Goal: Book appointment/travel/reservation

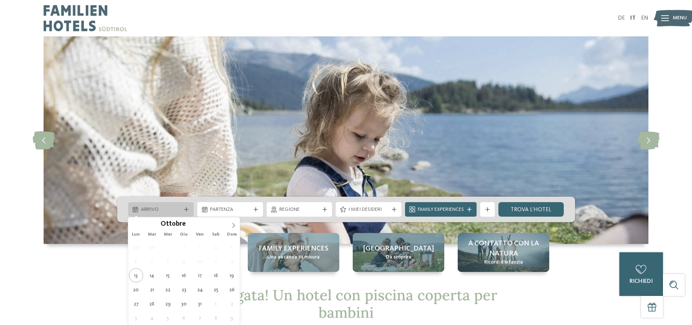
click at [165, 206] on span "Arrivo" at bounding box center [161, 209] width 40 height 7
click at [230, 222] on span at bounding box center [234, 223] width 12 height 12
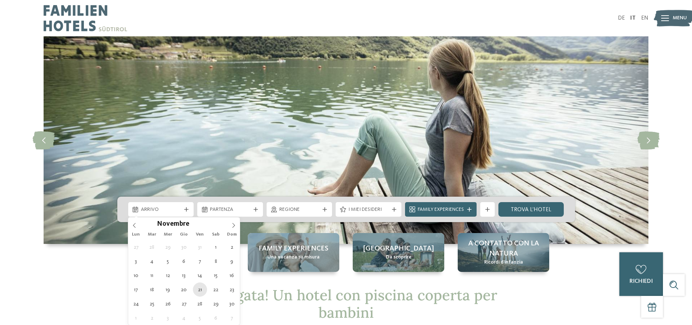
type div "21.11.2025"
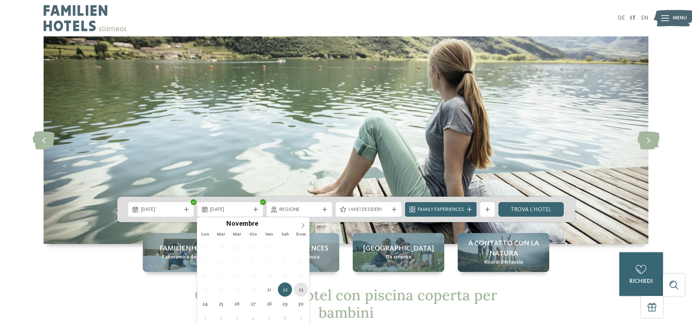
type div "23.11.2025"
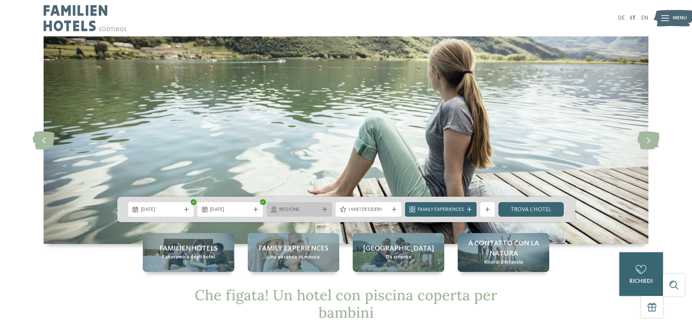
click at [307, 213] on div "Regione" at bounding box center [300, 209] width 66 height 15
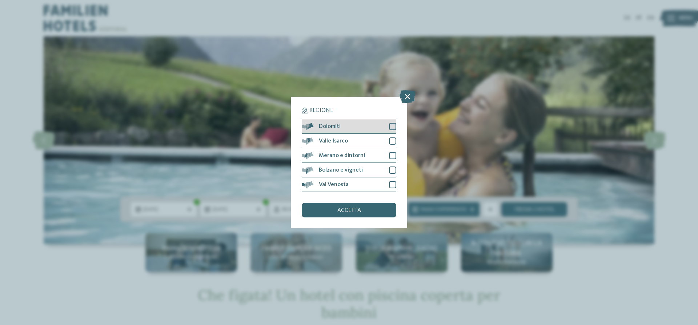
click at [392, 126] on div at bounding box center [392, 126] width 7 height 7
click at [390, 141] on div at bounding box center [392, 140] width 7 height 7
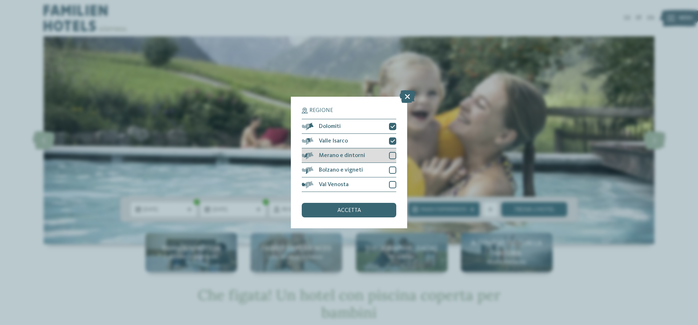
click at [391, 156] on div at bounding box center [392, 155] width 7 height 7
click at [393, 170] on div at bounding box center [392, 169] width 7 height 7
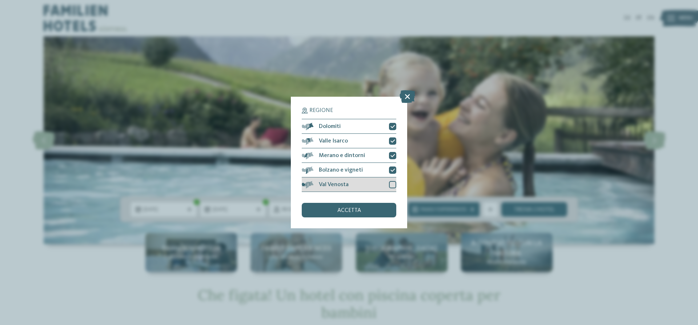
drag, startPoint x: 391, startPoint y: 183, endPoint x: 391, endPoint y: 189, distance: 6.6
click at [391, 184] on div at bounding box center [392, 184] width 7 height 7
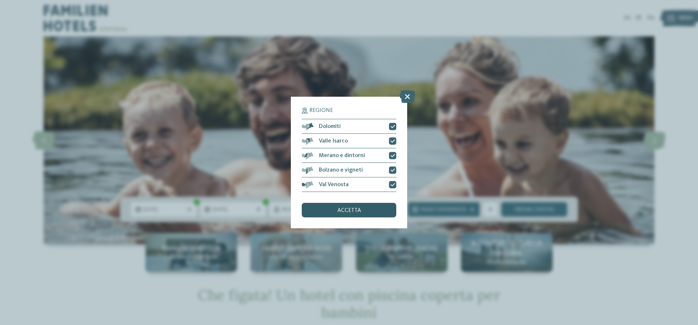
click at [386, 206] on div "accetta" at bounding box center [349, 210] width 94 height 15
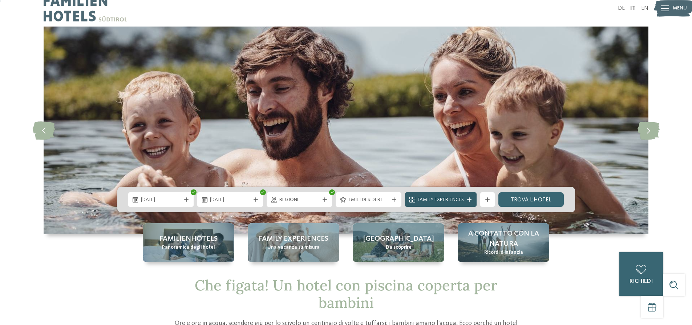
scroll to position [73, 0]
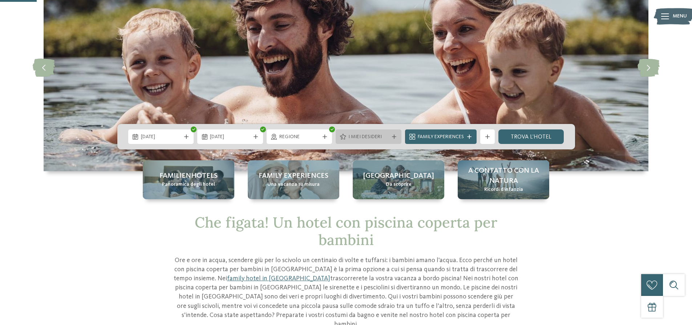
click at [382, 140] on span "I miei desideri" at bounding box center [369, 136] width 40 height 7
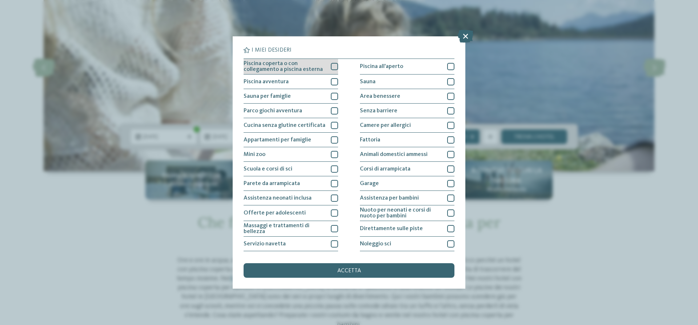
click at [331, 66] on div at bounding box center [334, 66] width 7 height 7
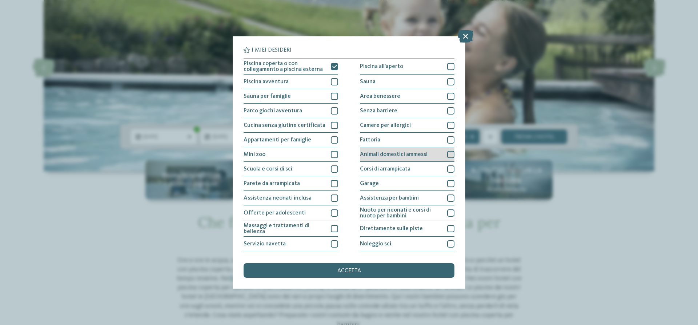
click at [447, 154] on div at bounding box center [450, 154] width 7 height 7
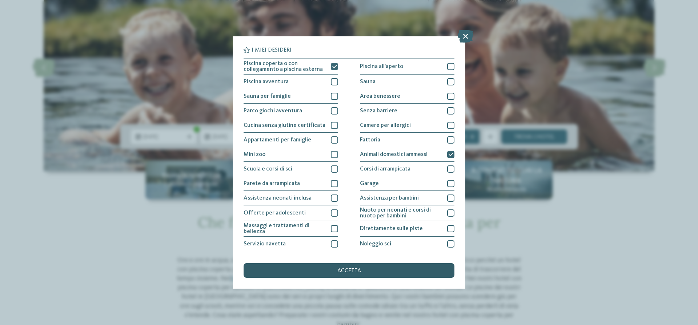
click at [407, 266] on div "accetta" at bounding box center [349, 270] width 211 height 15
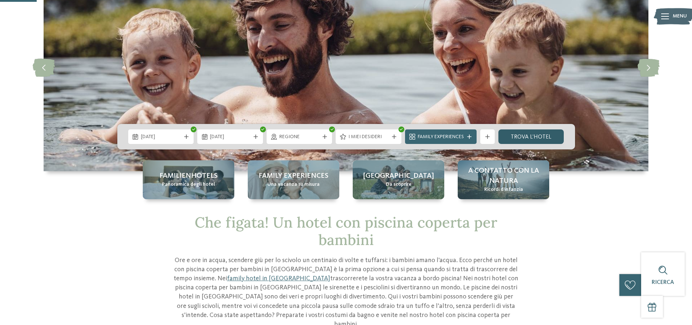
click at [529, 136] on link "trova l’hotel" at bounding box center [532, 136] width 66 height 15
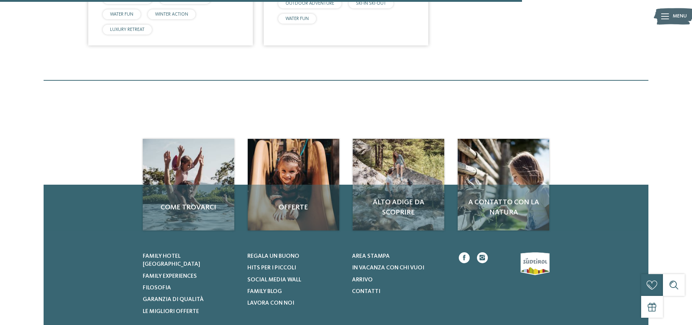
scroll to position [511, 0]
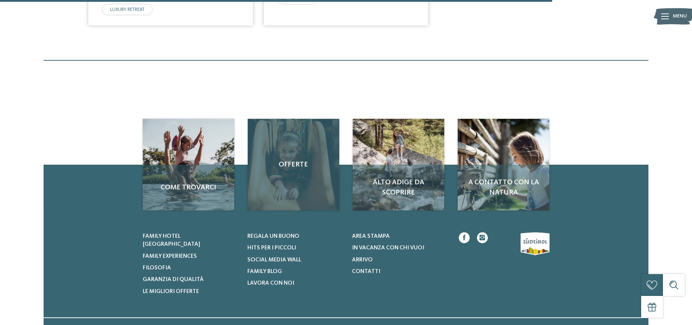
click at [289, 162] on span "Offerte" at bounding box center [293, 165] width 77 height 10
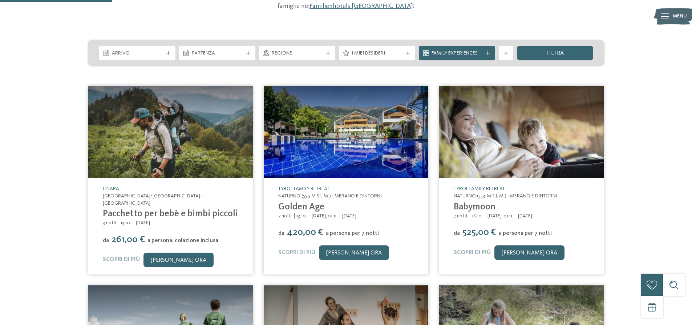
scroll to position [109, 0]
